Goal: Task Accomplishment & Management: Manage account settings

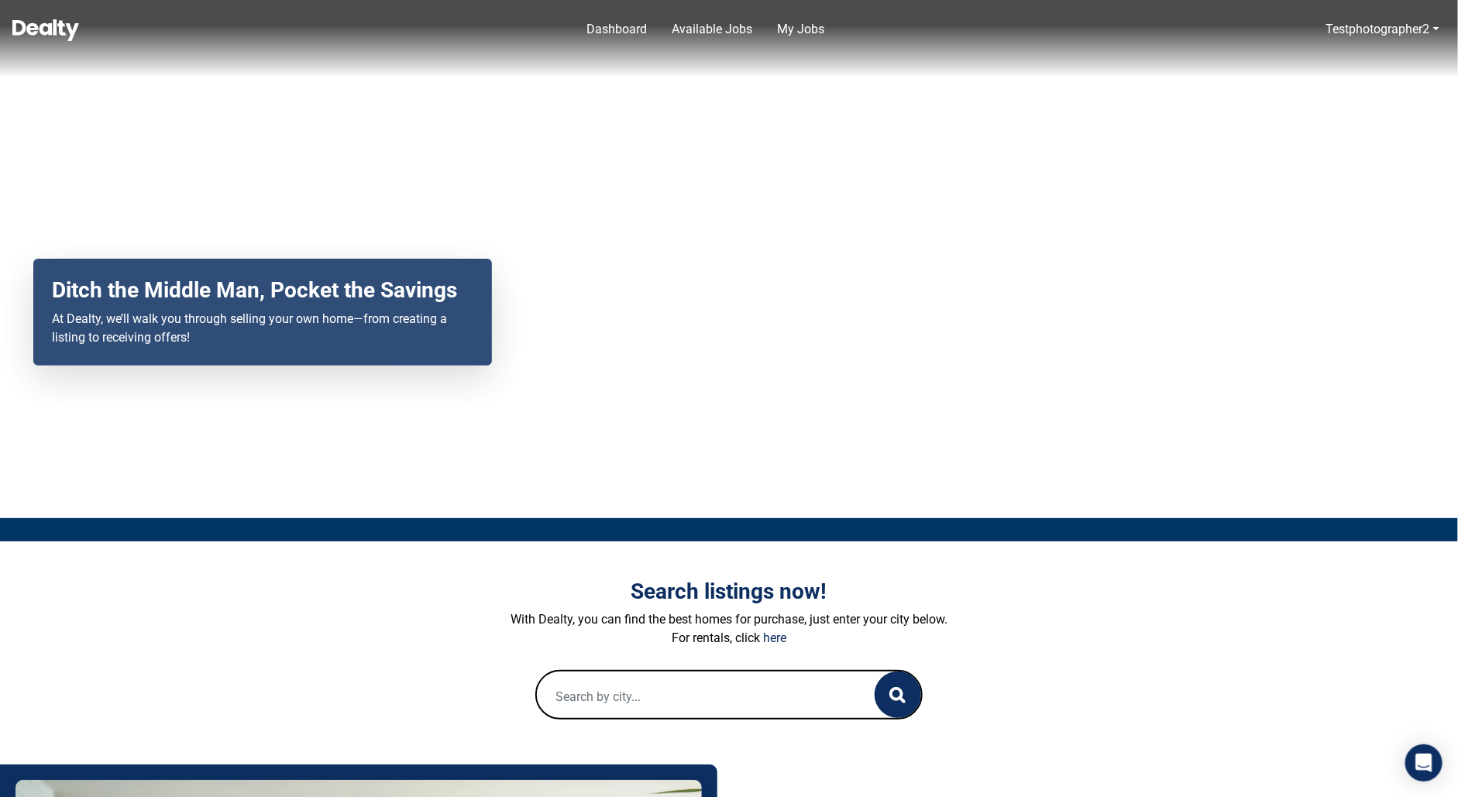
click at [617, 32] on link "Dashboard" at bounding box center [616, 29] width 73 height 31
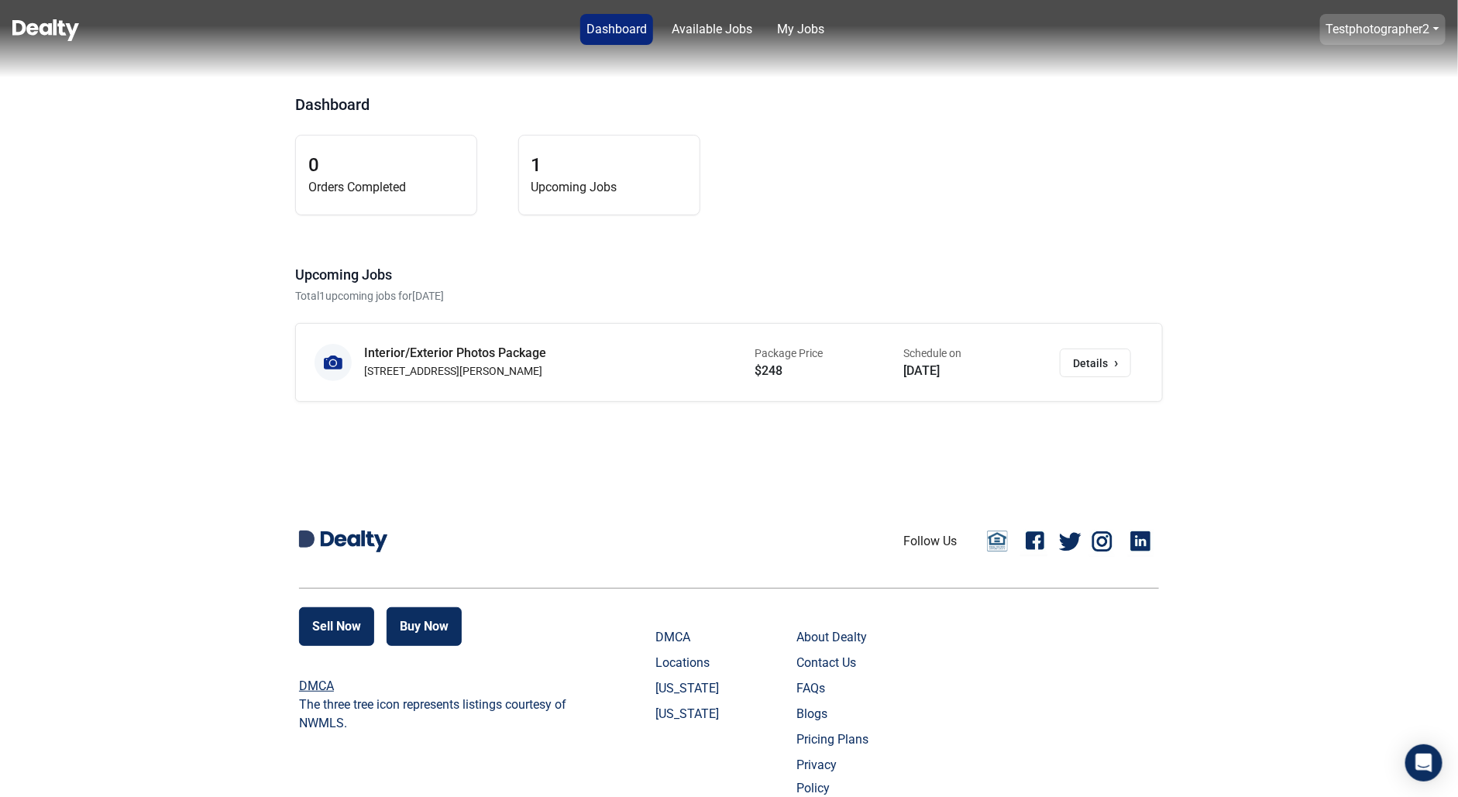
click at [1394, 33] on link "Testphotographer2" at bounding box center [1378, 29] width 104 height 15
click at [1353, 60] on button "Logout" at bounding box center [1338, 61] width 76 height 25
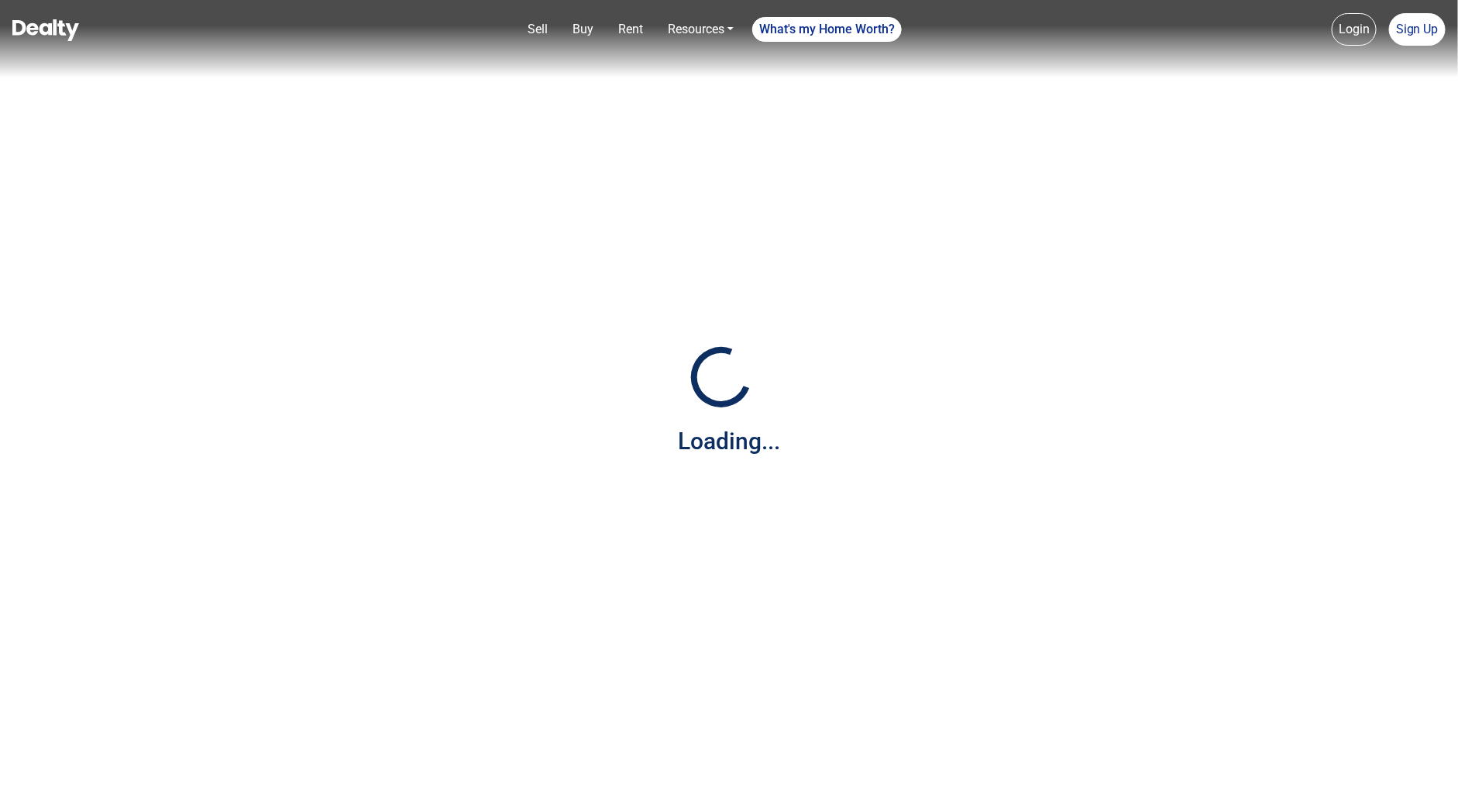
click at [1361, 29] on link "Login" at bounding box center [1354, 29] width 45 height 33
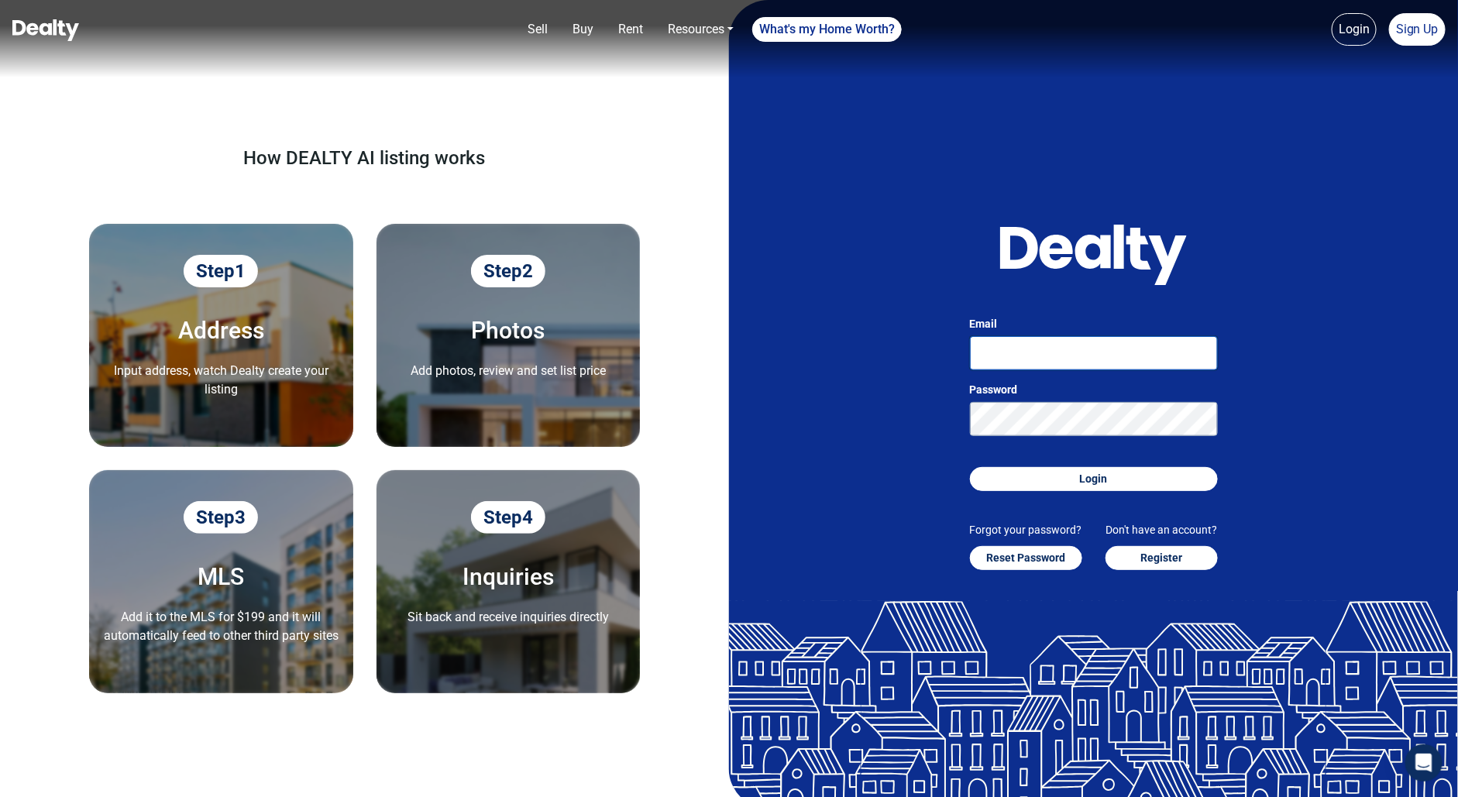
click at [1026, 346] on input "Email" at bounding box center [1094, 353] width 248 height 34
drag, startPoint x: 1064, startPoint y: 351, endPoint x: 1081, endPoint y: 397, distance: 48.8
click at [1064, 352] on input "[PERSON_NAME][EMAIL_ADDRESS][DOMAIN_NAME]" at bounding box center [1094, 353] width 248 height 34
type input "[PERSON_NAME][EMAIL_ADDRESS][DOMAIN_NAME]"
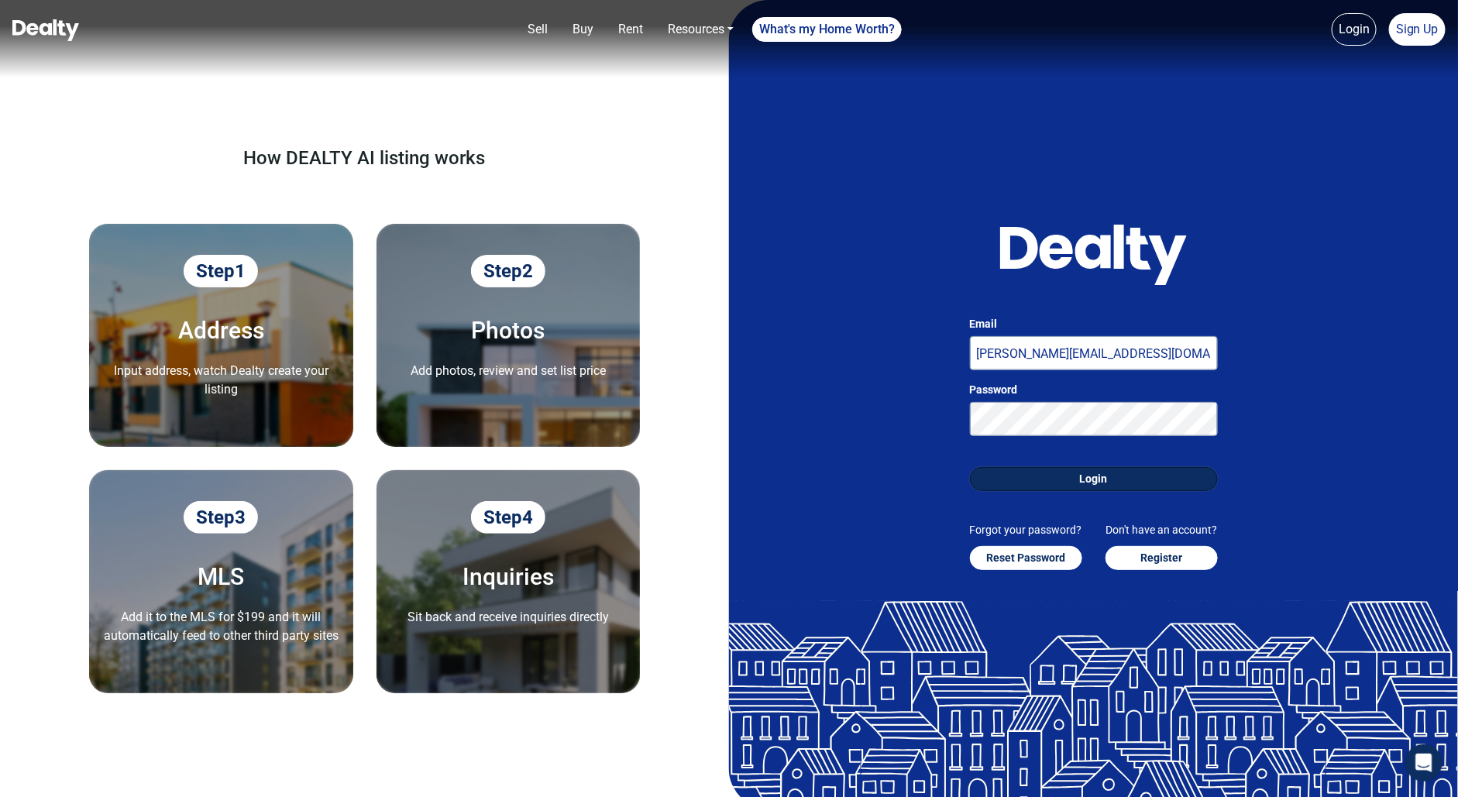
click at [1091, 487] on button "Login" at bounding box center [1094, 479] width 248 height 24
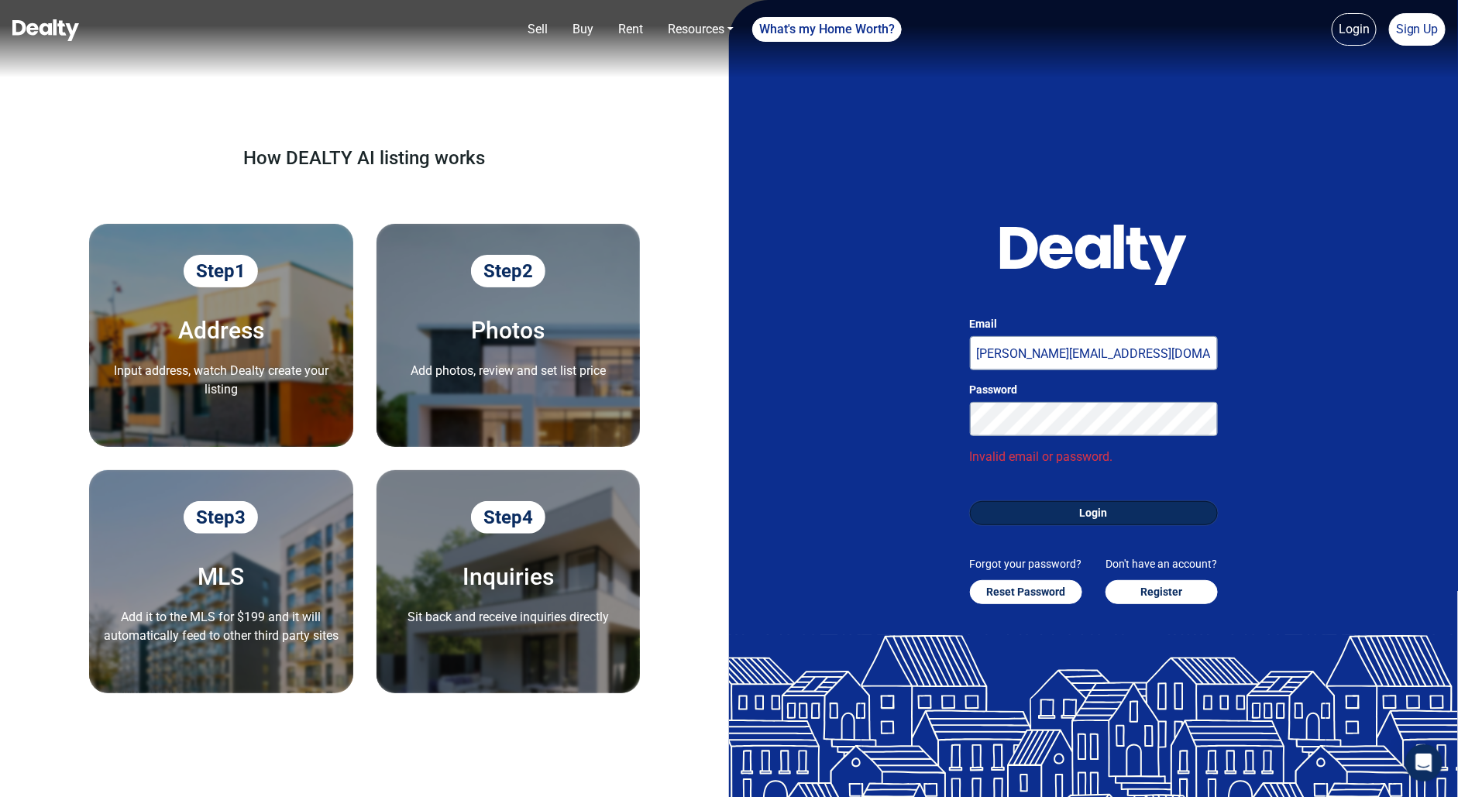
click at [1095, 511] on button "Login" at bounding box center [1094, 513] width 248 height 24
click at [970, 501] on button "Login" at bounding box center [1094, 513] width 248 height 24
